Goal: Task Accomplishment & Management: Complete application form

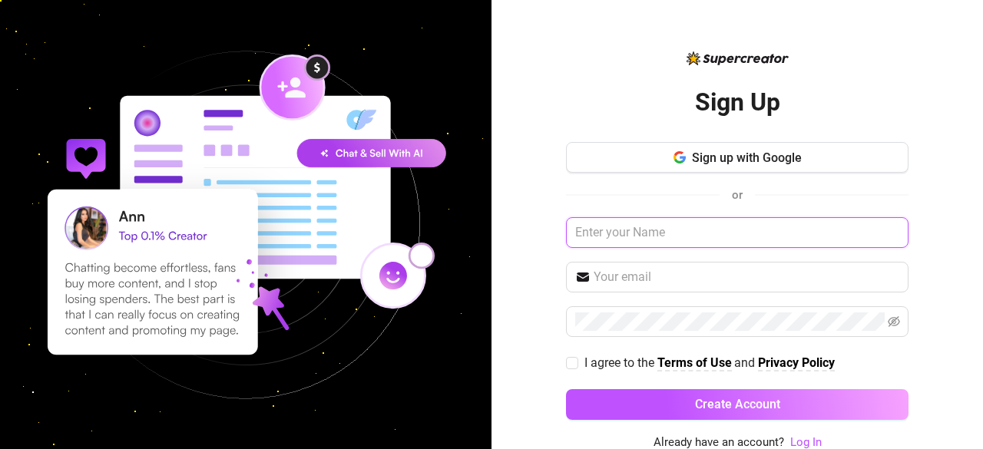
click at [724, 245] on input "text" at bounding box center [737, 232] width 343 height 31
click at [321, 265] on img at bounding box center [246, 225] width 492 height 492
click at [651, 242] on input "text" at bounding box center [737, 232] width 343 height 31
click at [390, 157] on img at bounding box center [246, 225] width 492 height 492
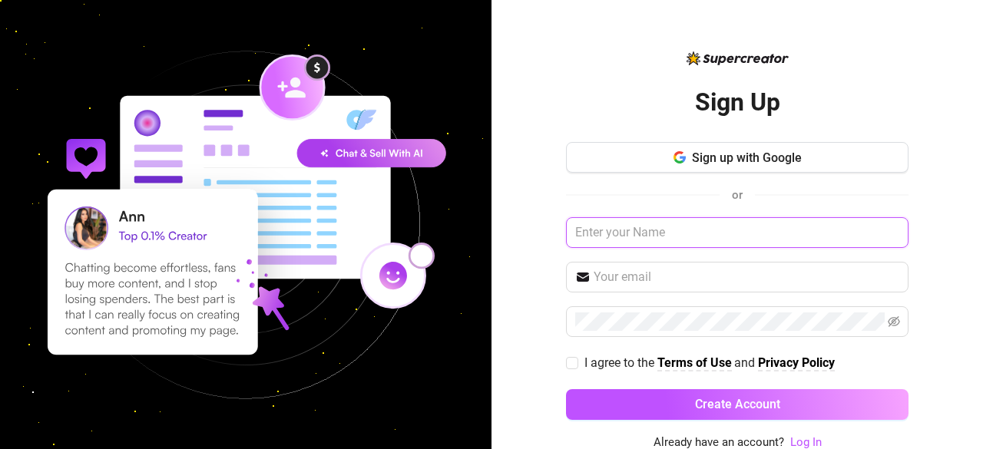
click at [725, 230] on input "text" at bounding box center [737, 232] width 343 height 31
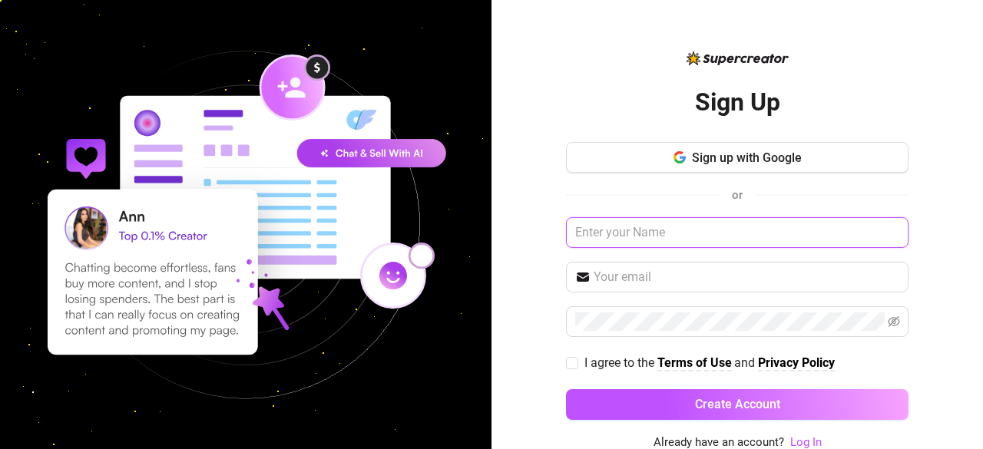
click at [725, 230] on input "text" at bounding box center [737, 232] width 343 height 31
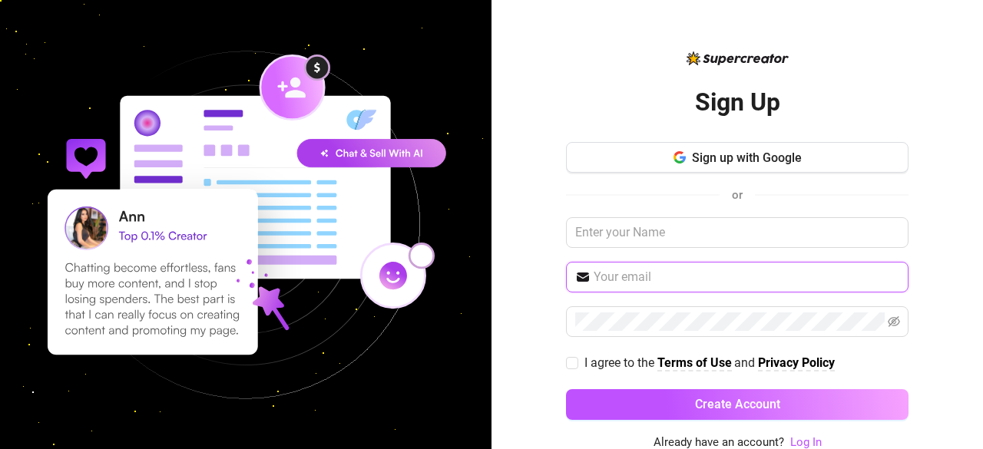
click at [690, 280] on input "text" at bounding box center [747, 277] width 306 height 18
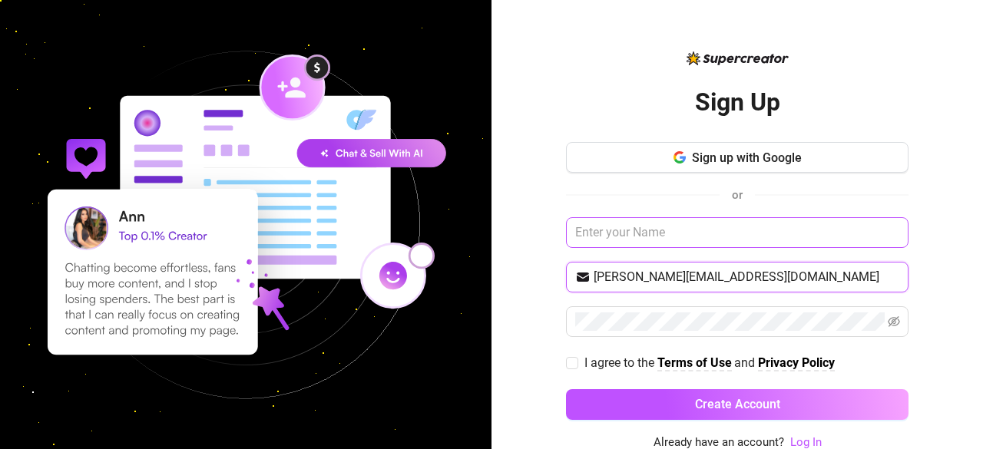
type input "[PERSON_NAME][EMAIL_ADDRESS][DOMAIN_NAME]"
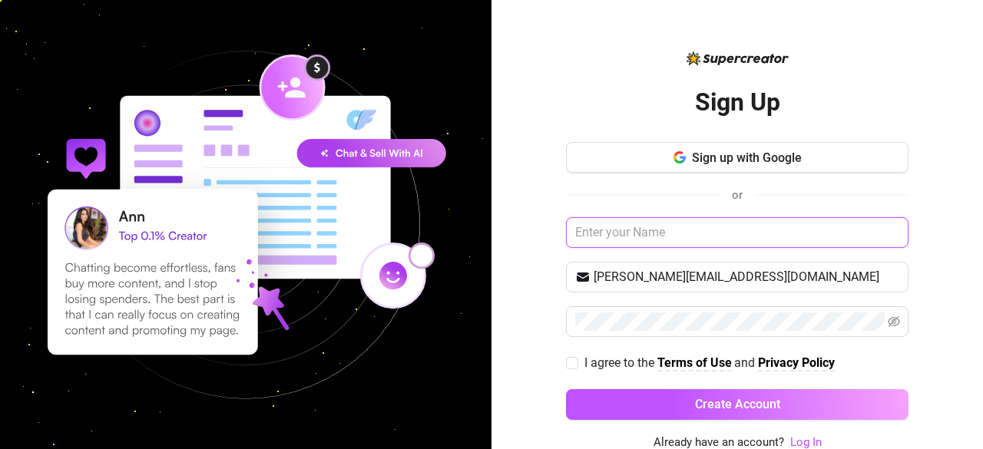
click at [665, 240] on input "text" at bounding box center [737, 232] width 343 height 31
type input "[PERSON_NAME]"
click at [888, 320] on icon "eye-invisible" at bounding box center [894, 322] width 12 height 12
click at [566, 363] on input "I agree to the Terms of Use and Privacy Policy" at bounding box center [571, 362] width 11 height 11
checkbox input "true"
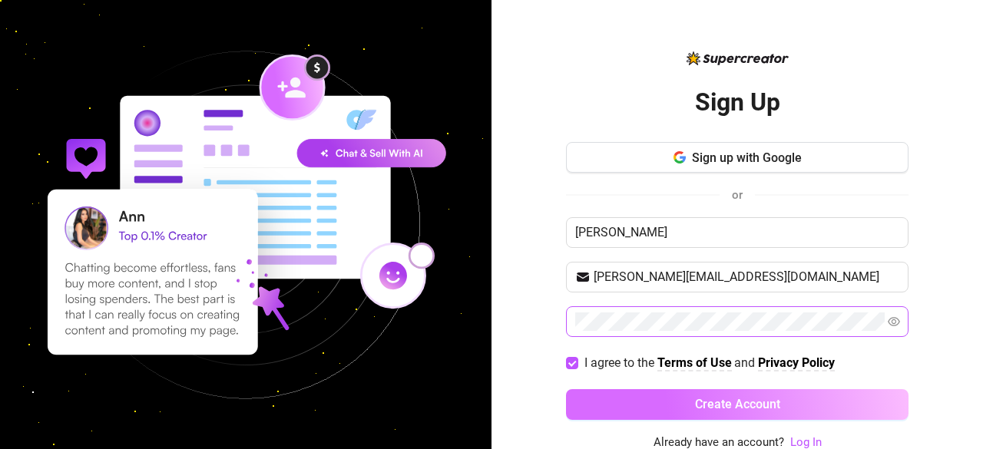
click at [697, 399] on span "Create Account" at bounding box center [737, 404] width 85 height 15
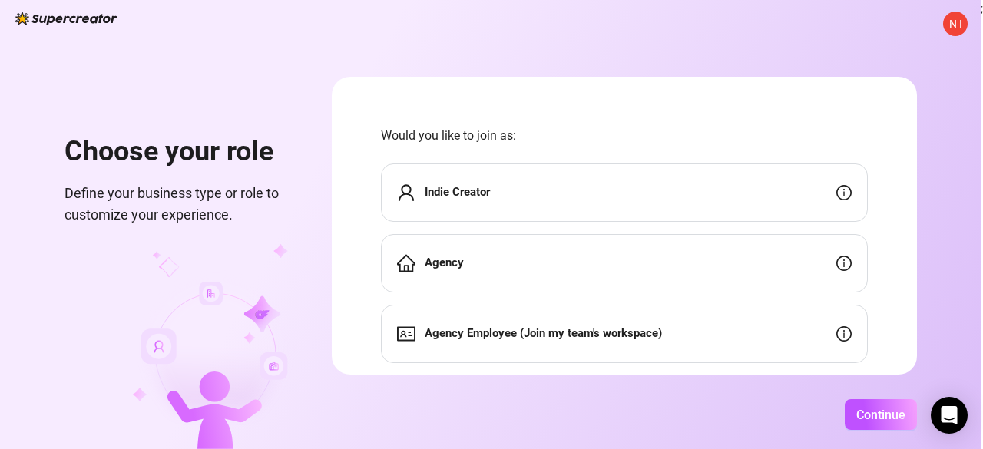
scroll to position [38, 0]
